Goal: Information Seeking & Learning: Learn about a topic

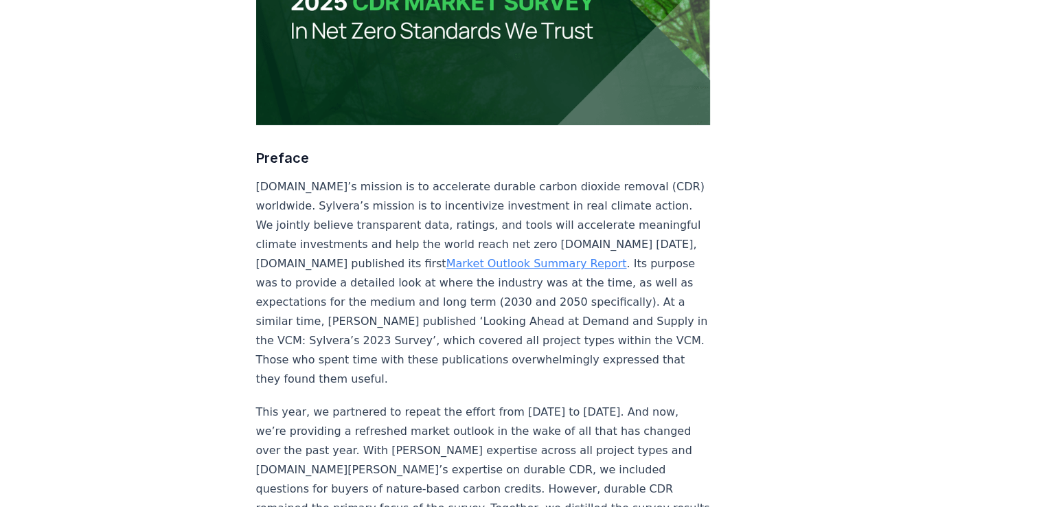
scroll to position [412, 0]
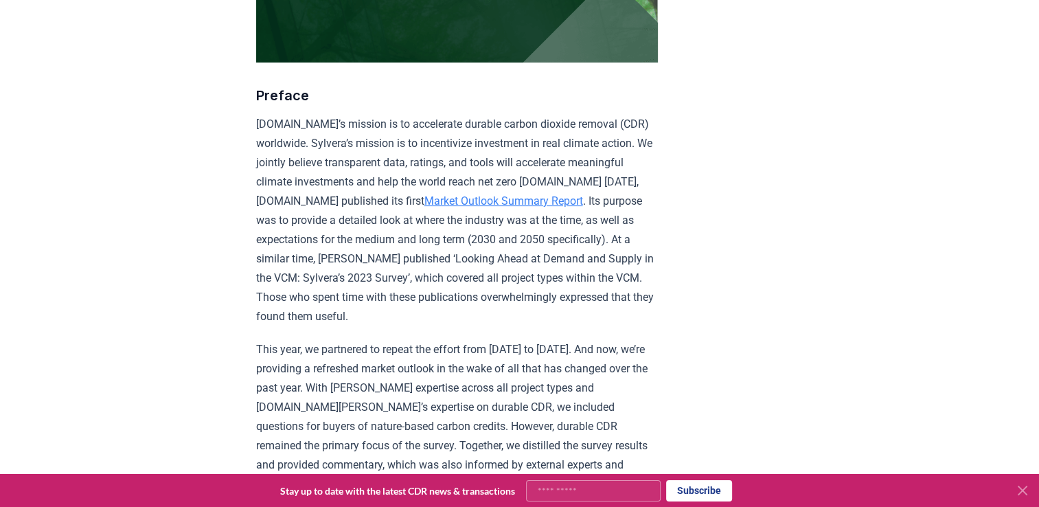
click at [583, 199] on link "Market Outlook Summary Report" at bounding box center [504, 200] width 159 height 13
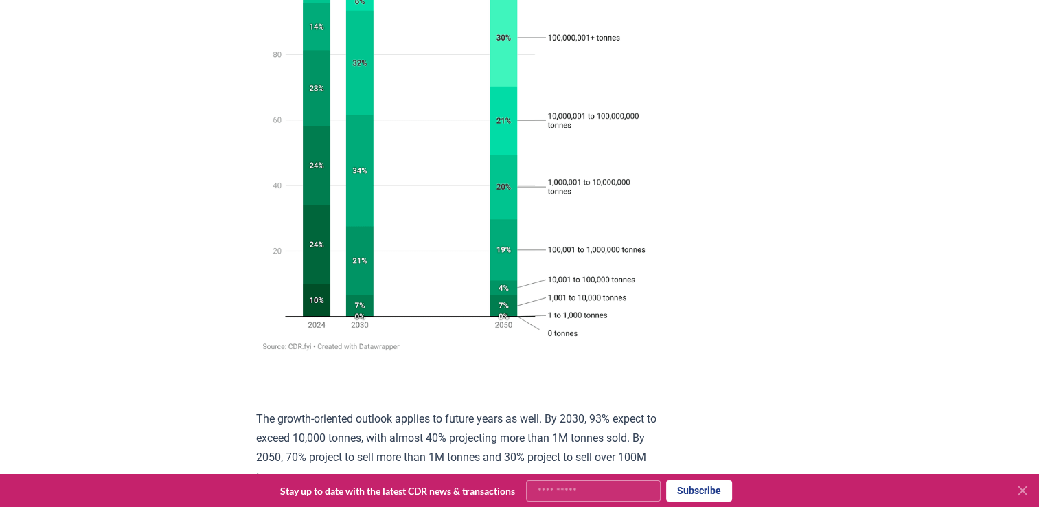
scroll to position [5826, 0]
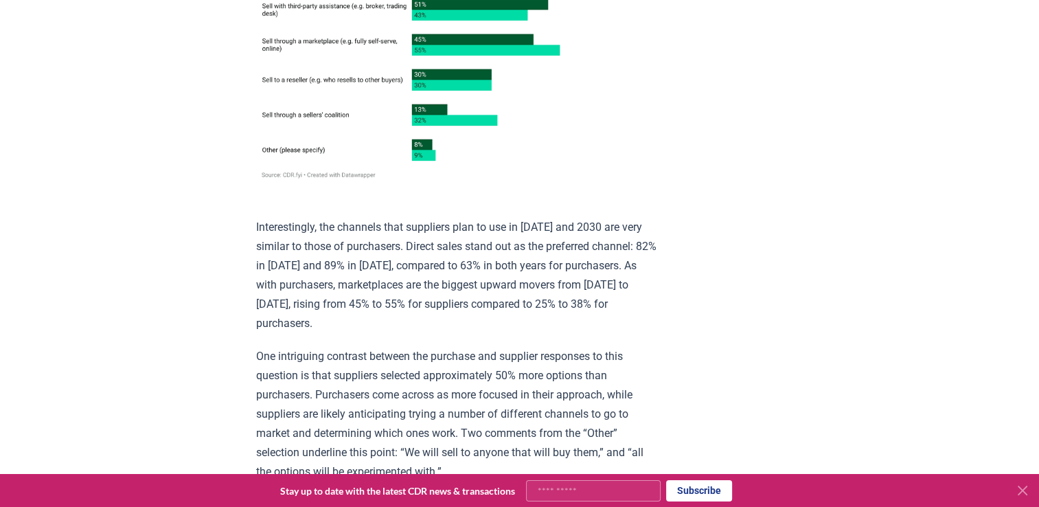
scroll to position [7915, 0]
